Goal: Task Accomplishment & Management: Manage account settings

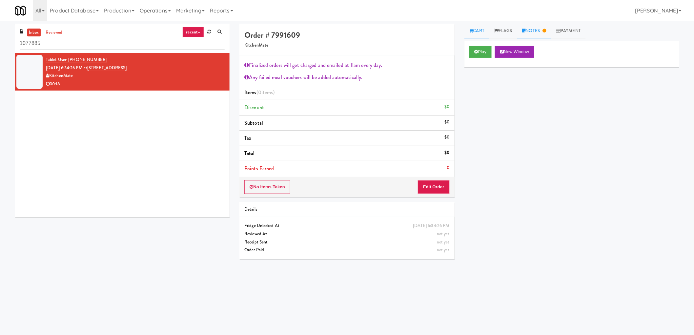
click at [543, 34] on link "Notes" at bounding box center [534, 31] width 34 height 15
click at [484, 31] on link "Cart" at bounding box center [476, 31] width 25 height 15
click at [444, 185] on button "Edit Order" at bounding box center [434, 187] width 32 height 14
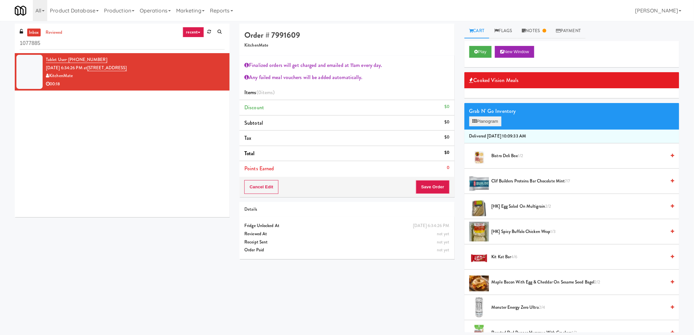
click at [494, 116] on div "Grab N' Go Inventory Planogram" at bounding box center [571, 116] width 215 height 27
click at [491, 125] on button "Planogram" at bounding box center [485, 121] width 32 height 10
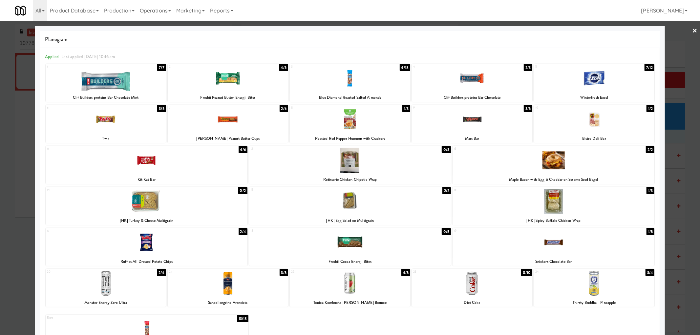
click at [354, 82] on div at bounding box center [350, 78] width 120 height 25
click at [0, 267] on div at bounding box center [350, 167] width 700 height 335
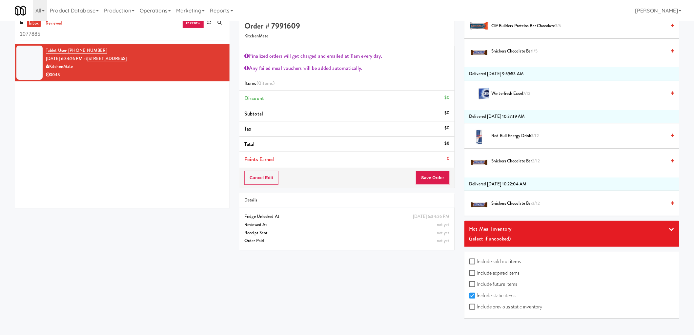
scroll to position [21, 0]
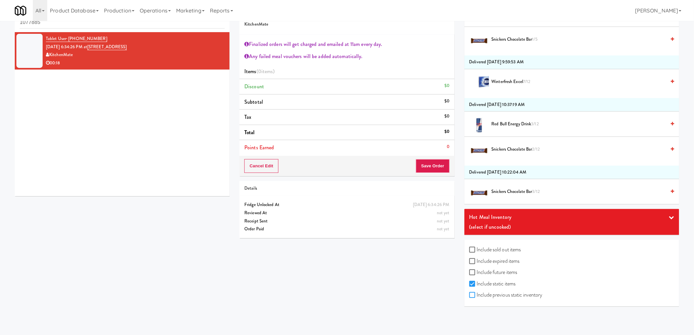
click at [471, 296] on input "Include previous static inventory" at bounding box center [473, 295] width 8 height 5
checkbox input "true"
click at [477, 258] on label "Include expired items" at bounding box center [494, 261] width 51 height 10
click at [477, 259] on input "Include expired items" at bounding box center [473, 261] width 8 height 5
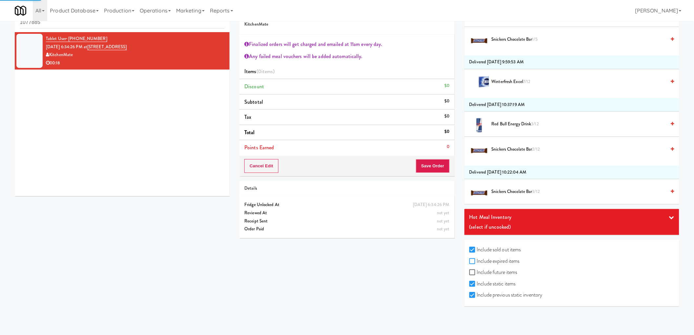
checkbox input "true"
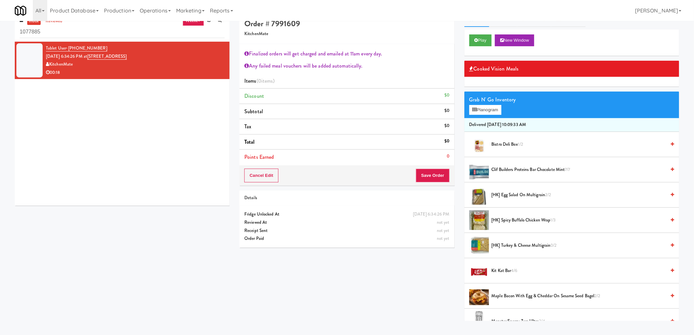
scroll to position [0, 0]
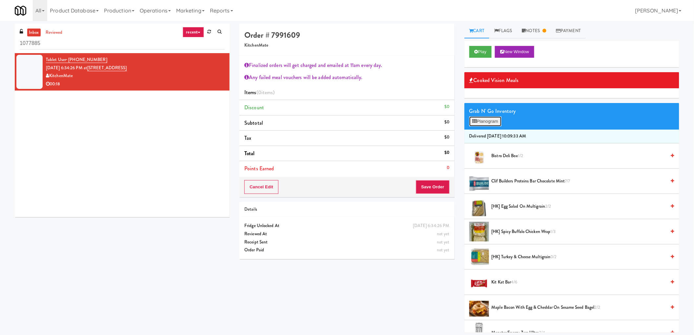
click at [497, 123] on button "Planogram" at bounding box center [485, 121] width 32 height 10
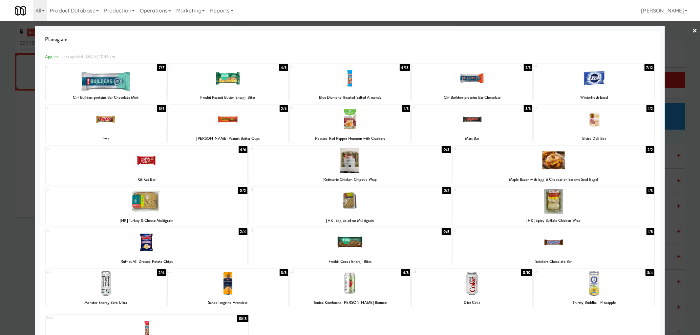
click at [361, 82] on div at bounding box center [350, 78] width 120 height 25
click at [692, 31] on link "×" at bounding box center [694, 31] width 5 height 20
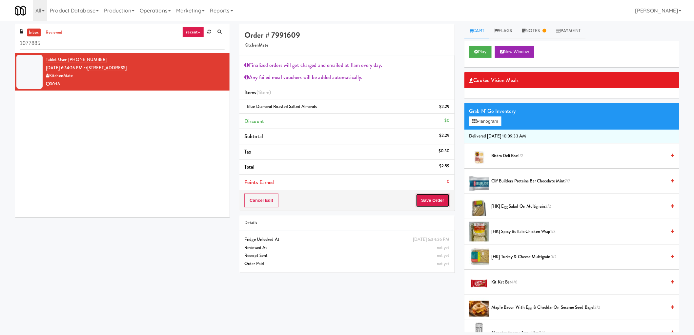
click at [438, 200] on button "Save Order" at bounding box center [432, 201] width 33 height 14
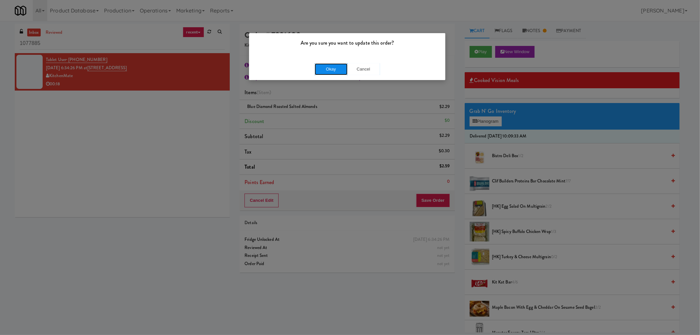
click at [331, 73] on button "Okay" at bounding box center [331, 69] width 33 height 12
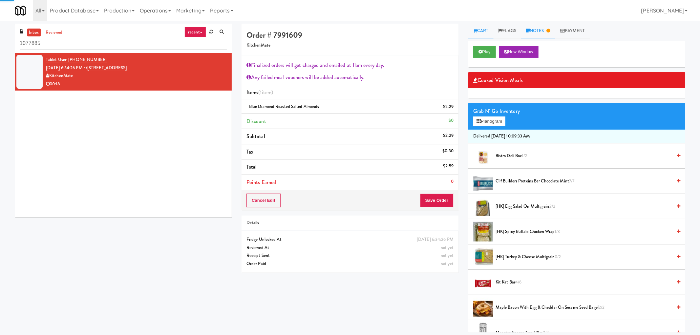
click at [542, 33] on link "Notes" at bounding box center [538, 31] width 34 height 15
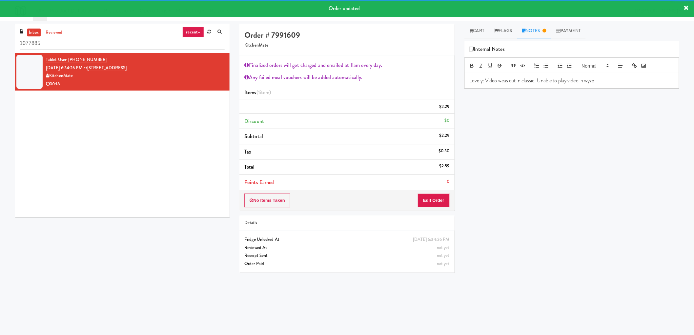
click at [608, 81] on p "Lovely: Video weas cut in classic. Unable to play video in wyze" at bounding box center [572, 80] width 204 height 7
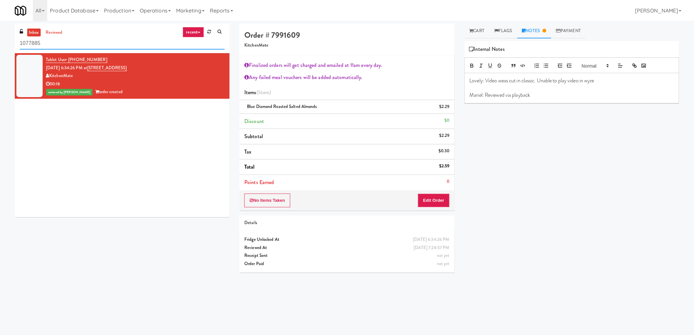
click at [78, 45] on input "1077885" at bounding box center [122, 43] width 205 height 12
